Goal: Complete application form

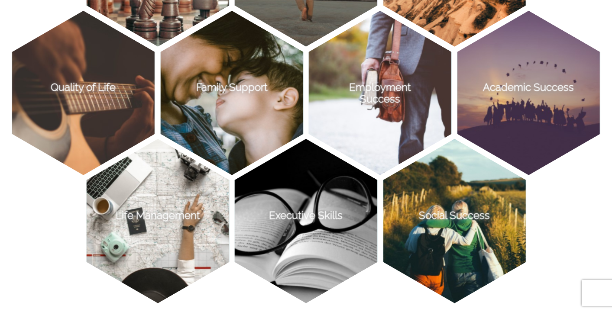
scroll to position [738, 0]
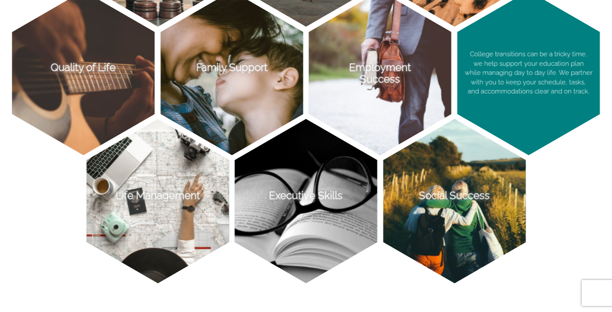
click at [535, 109] on p "College transitions can be a tricky time, we help support your education plan w…" at bounding box center [528, 73] width 142 height 165
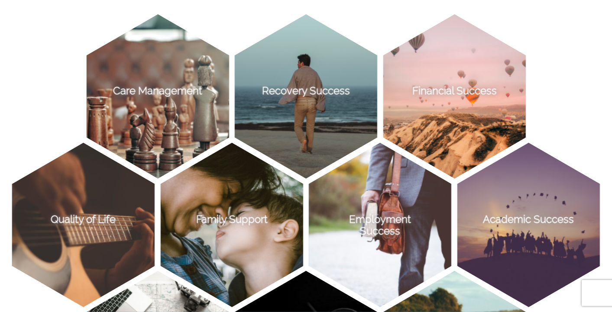
scroll to position [653, 0]
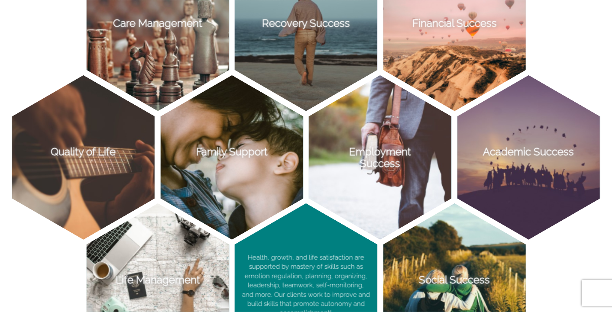
click at [294, 240] on p "Health, growth, and life satisfaction are supported by mastery of skills such a…" at bounding box center [306, 286] width 142 height 165
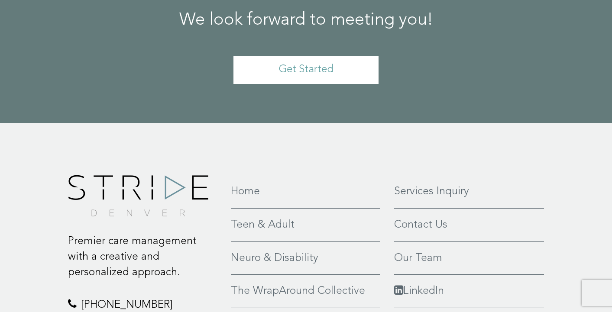
scroll to position [1918, 0]
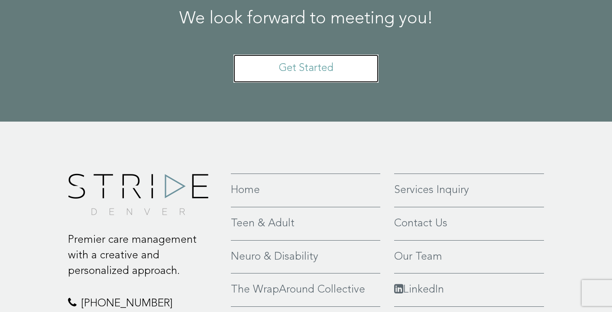
click at [297, 68] on link "Get Started" at bounding box center [305, 69] width 145 height 28
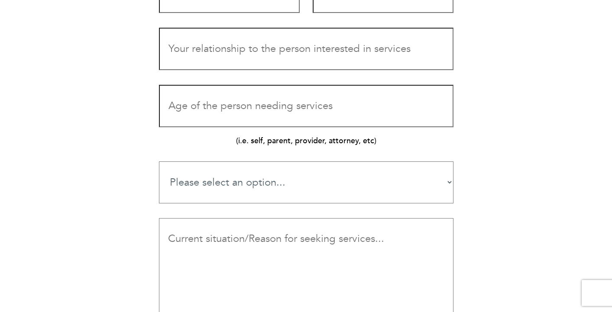
scroll to position [629, 0]
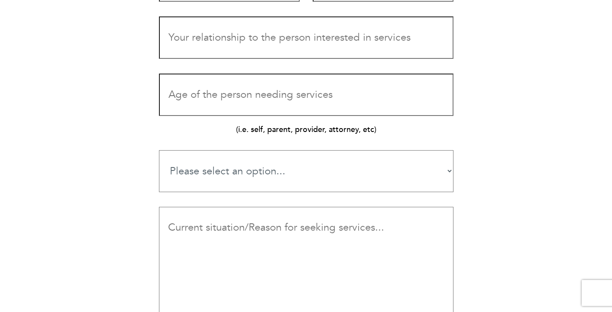
click at [264, 159] on select "Please select an option... Teen Services Young Adult Services Neuro-Rehab & Dis…" at bounding box center [306, 171] width 295 height 42
click at [263, 131] on p "(i.e. self, parent, provider, attorney, etc)" at bounding box center [306, 129] width 295 height 11
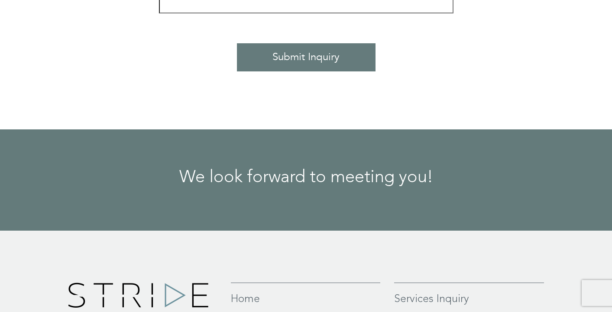
scroll to position [1022, 0]
